Goal: Task Accomplishment & Management: Use online tool/utility

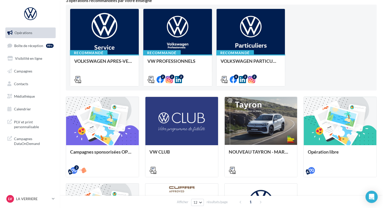
scroll to position [51, 0]
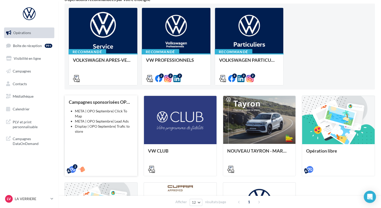
click at [98, 140] on div "Campagnes sponsorisées OPO Septembre META | OPO Septembre| Click To Map META | …" at bounding box center [101, 135] width 64 height 72
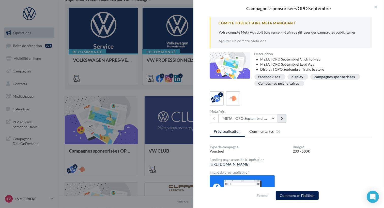
click at [279, 117] on button at bounding box center [281, 118] width 9 height 9
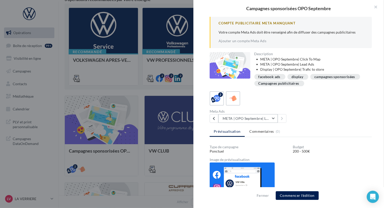
click at [266, 120] on button "META | OPO Septembre| Lead Ads" at bounding box center [247, 118] width 59 height 9
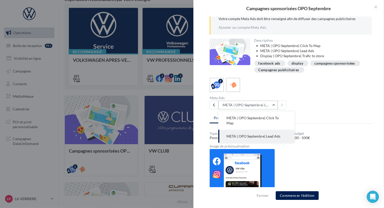
scroll to position [25, 0]
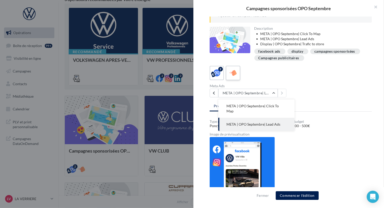
click at [231, 72] on icon at bounding box center [232, 72] width 7 height 7
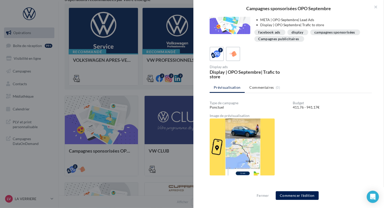
scroll to position [9, 0]
click at [248, 150] on img at bounding box center [241, 146] width 65 height 57
click at [288, 196] on button "Commencer l'édition" at bounding box center [296, 195] width 43 height 9
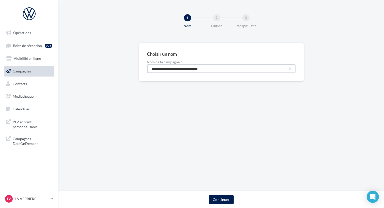
click at [246, 67] on input "**********" at bounding box center [221, 68] width 148 height 9
click at [243, 70] on input "**********" at bounding box center [221, 68] width 148 height 9
click at [224, 197] on button "Continuer" at bounding box center [220, 199] width 25 height 9
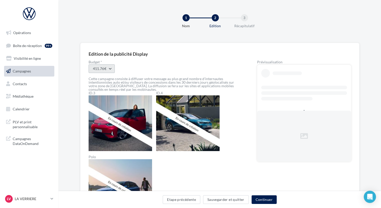
click at [112, 68] on button "411.76€" at bounding box center [102, 68] width 26 height 9
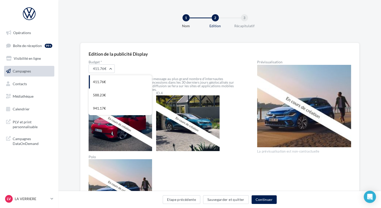
click at [185, 58] on div "Edition de la publicité Display Budget * 411.76€ 411.76€ 588.23€ 941.17€ Cette …" at bounding box center [220, 148] width 262 height 194
